Goal: Information Seeking & Learning: Check status

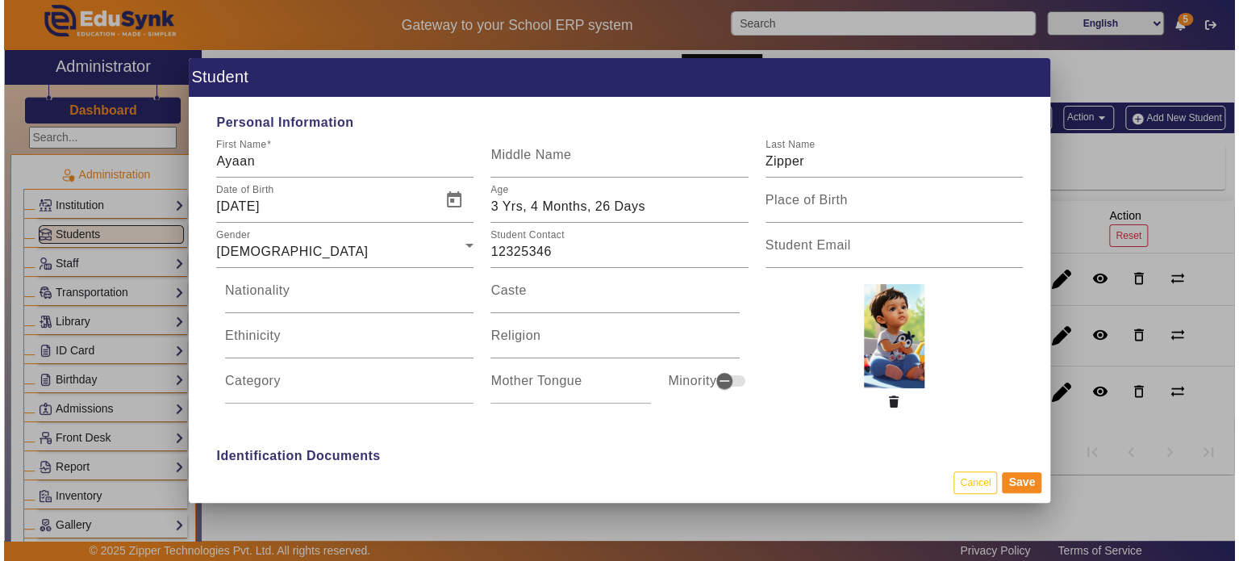
scroll to position [1410, 0]
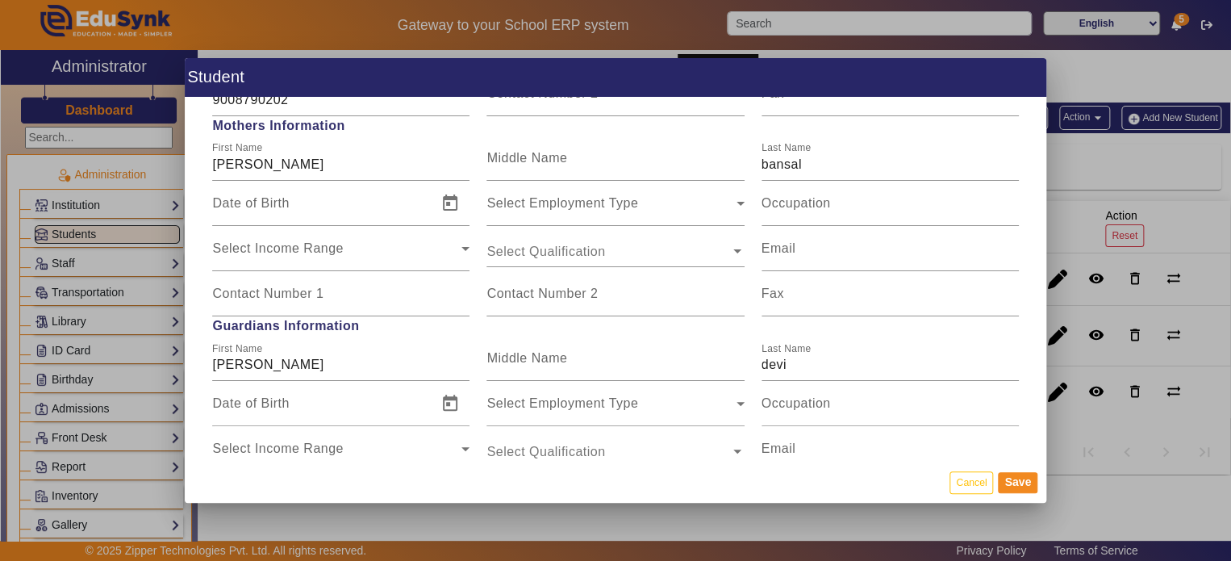
click at [18, 363] on div at bounding box center [615, 280] width 1231 height 561
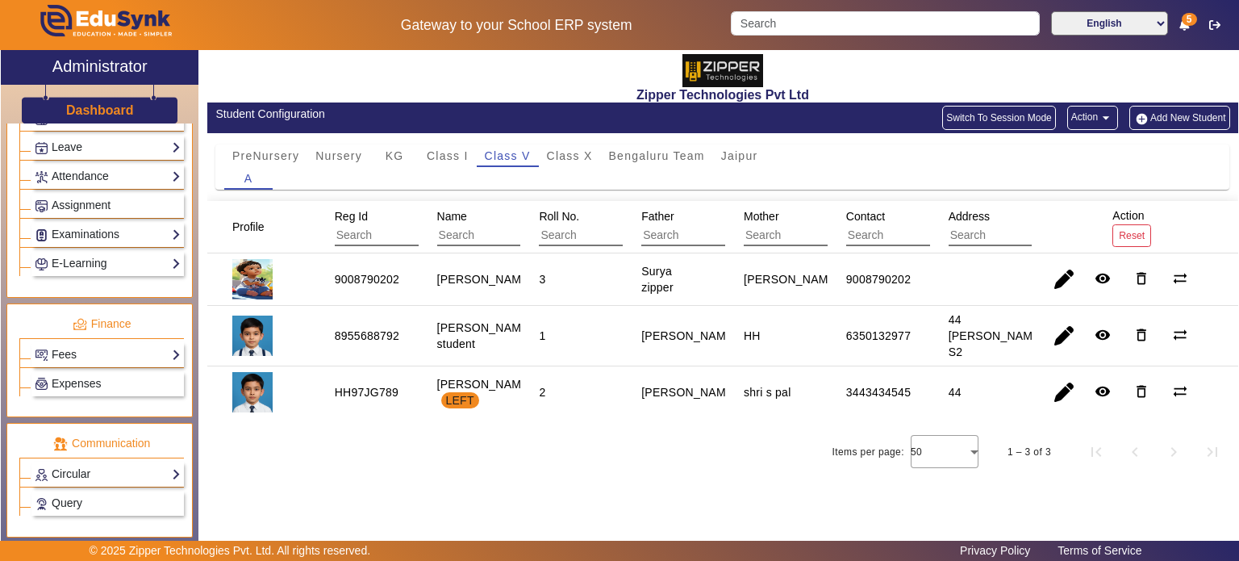
scroll to position [744, 0]
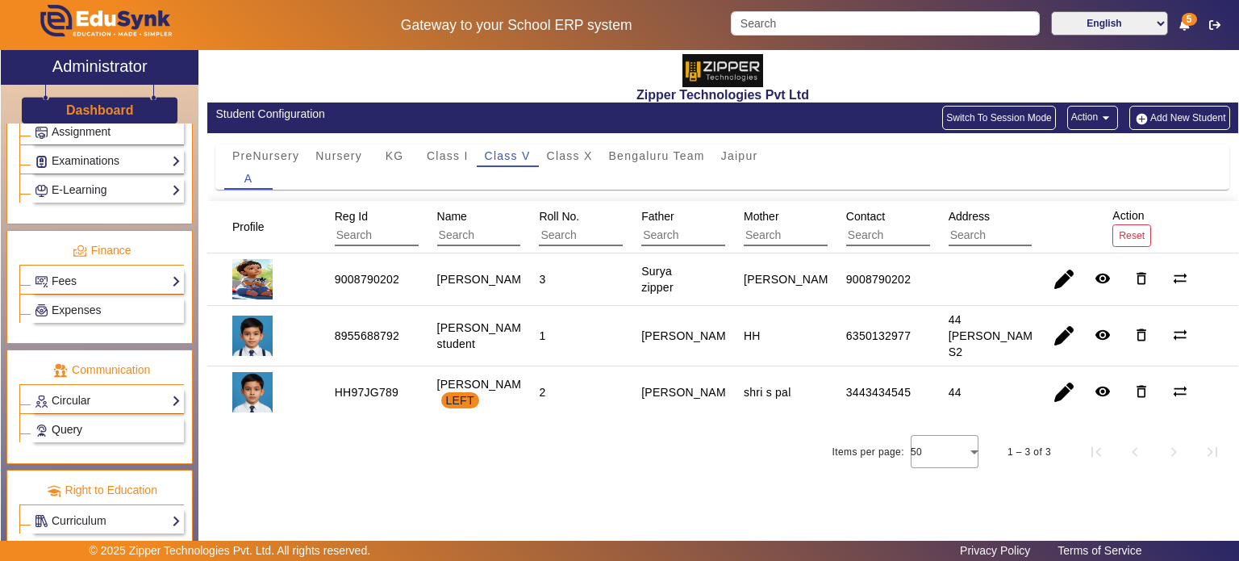
click at [98, 420] on link "Query" at bounding box center [108, 429] width 146 height 19
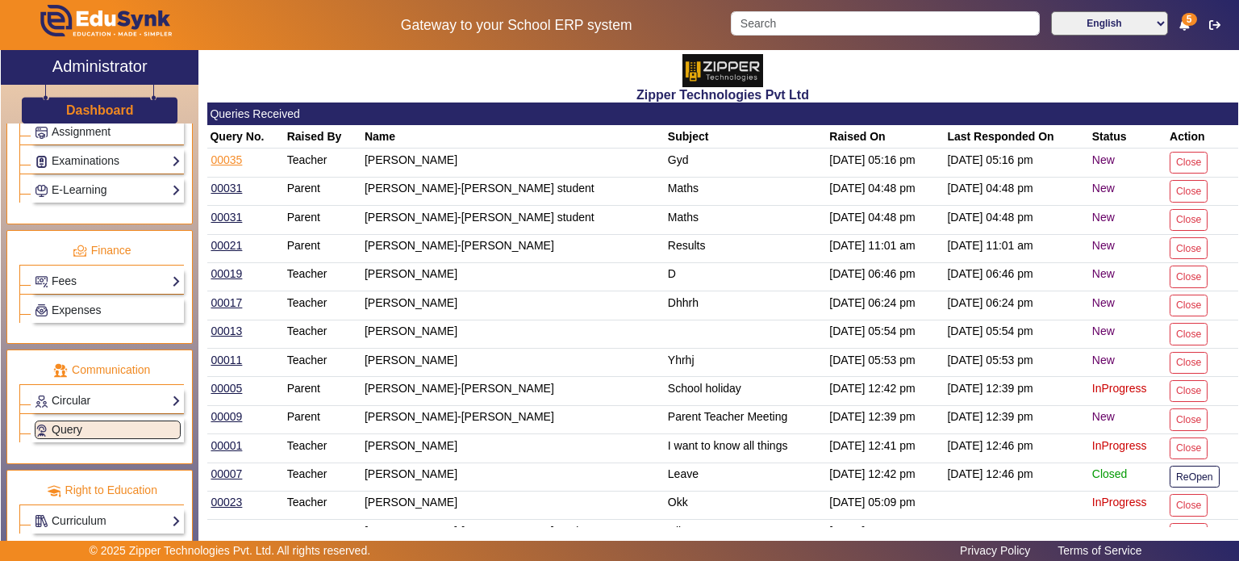
click at [232, 157] on link "00035" at bounding box center [226, 159] width 33 height 15
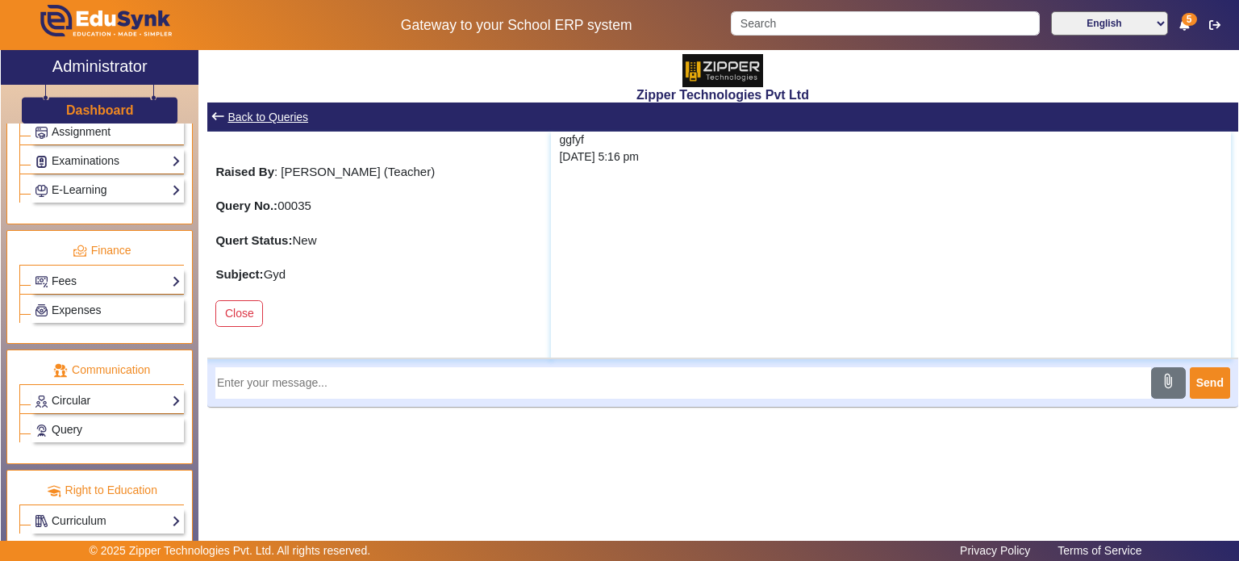
click at [225, 119] on mat-icon "keyboard_backspace" at bounding box center [218, 116] width 16 height 16
click at [256, 116] on link "Back to Queries" at bounding box center [268, 117] width 84 height 20
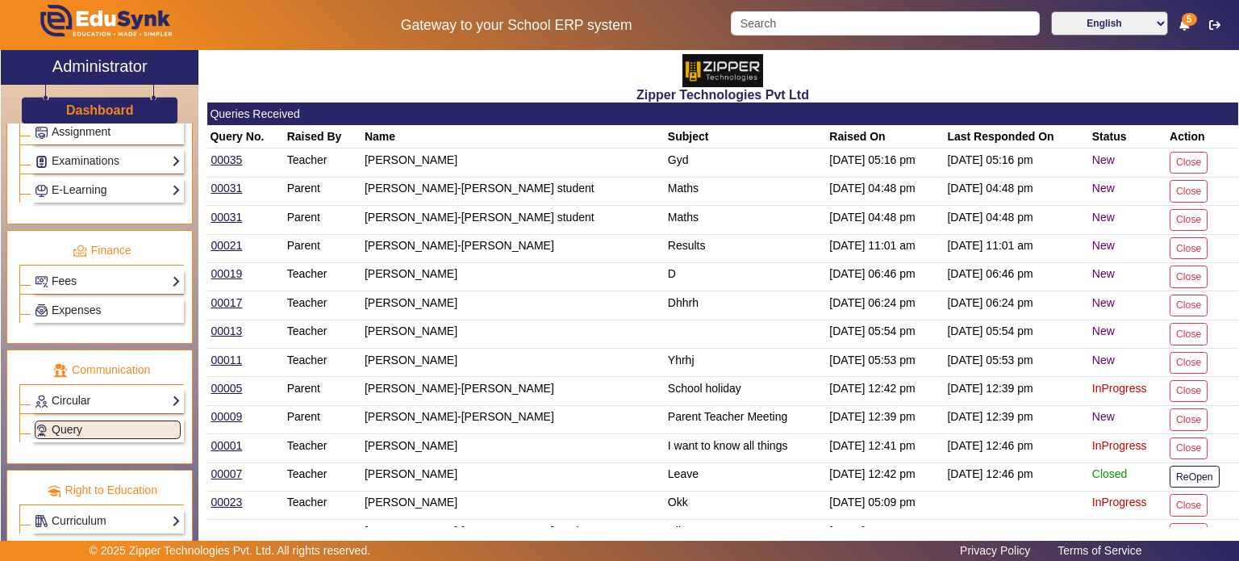
click at [387, 181] on div "[PERSON_NAME]-[PERSON_NAME] student" at bounding box center [514, 188] width 298 height 17
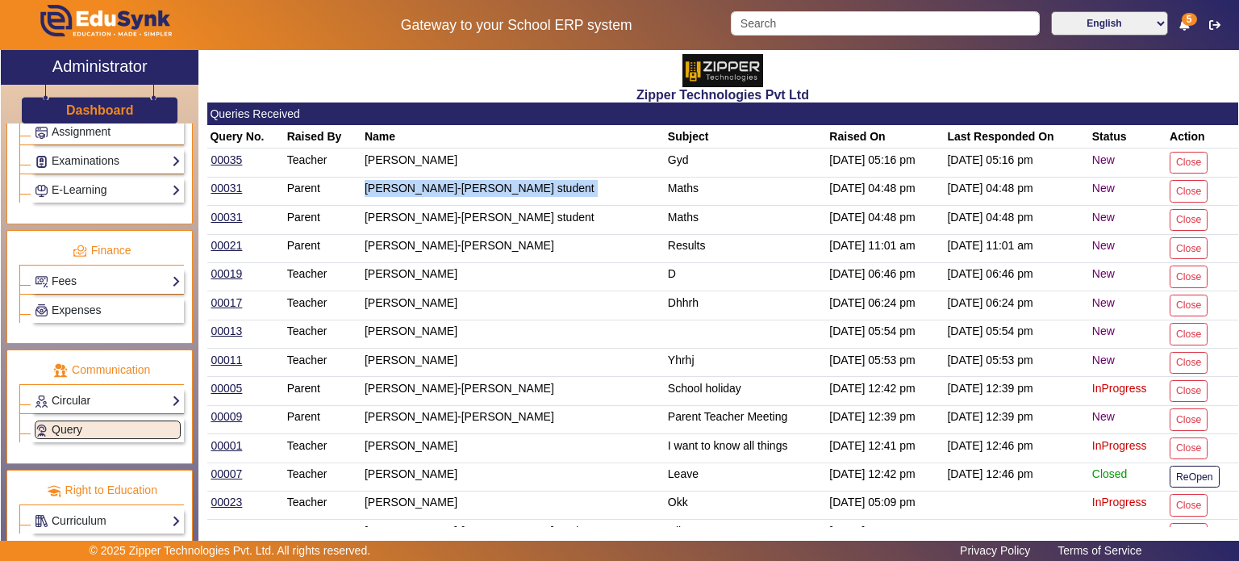
click at [465, 177] on td "[PERSON_NAME]-[PERSON_NAME] student" at bounding box center [512, 191] width 303 height 28
click at [665, 188] on td "Maths" at bounding box center [746, 191] width 162 height 28
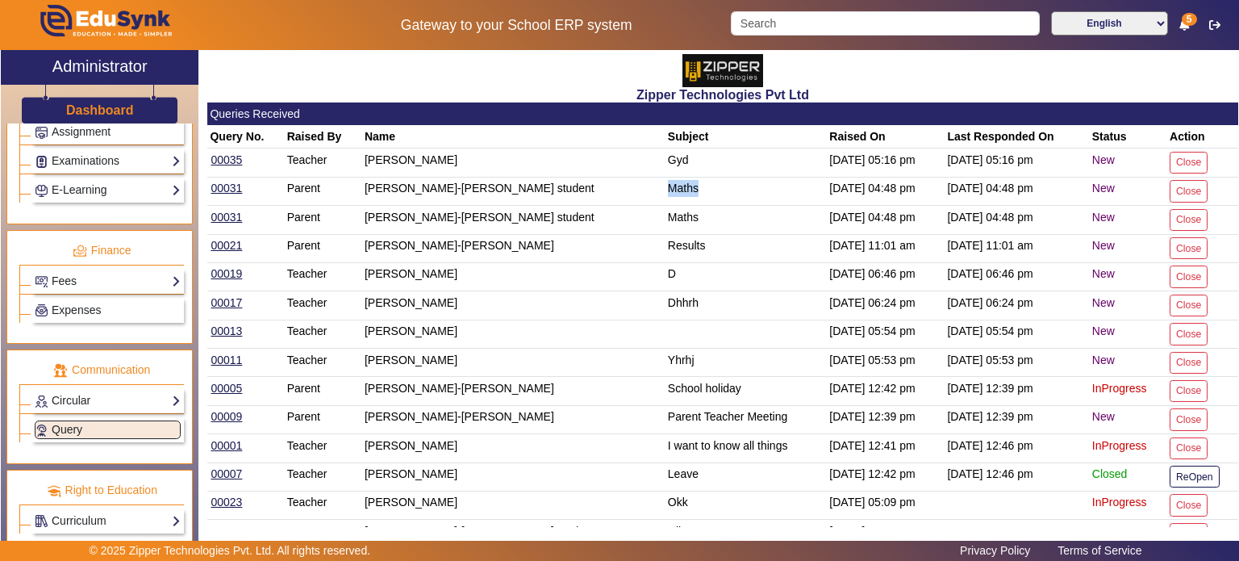
click at [665, 188] on td "Maths" at bounding box center [746, 191] width 162 height 28
click at [827, 189] on td "[DATE] 04:48 pm" at bounding box center [886, 191] width 118 height 28
click at [964, 177] on td "[DATE] 04:48 pm" at bounding box center [1016, 191] width 144 height 28
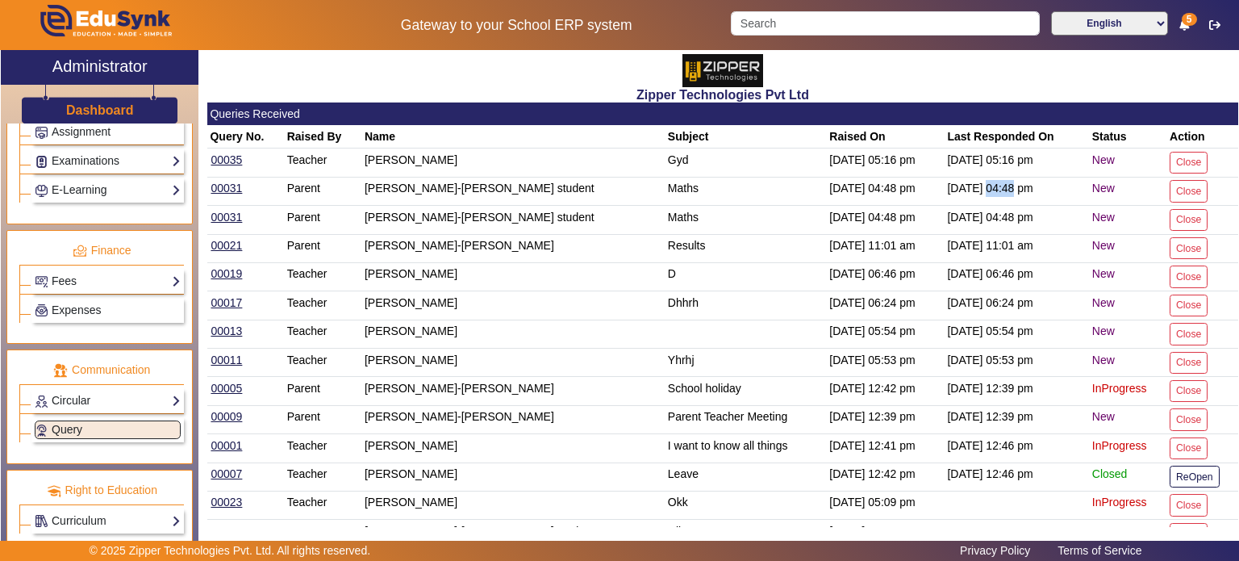
click at [964, 177] on td "[DATE] 04:48 pm" at bounding box center [1016, 191] width 144 height 28
